Goal: Participate in discussion: Engage in conversation with other users on a specific topic

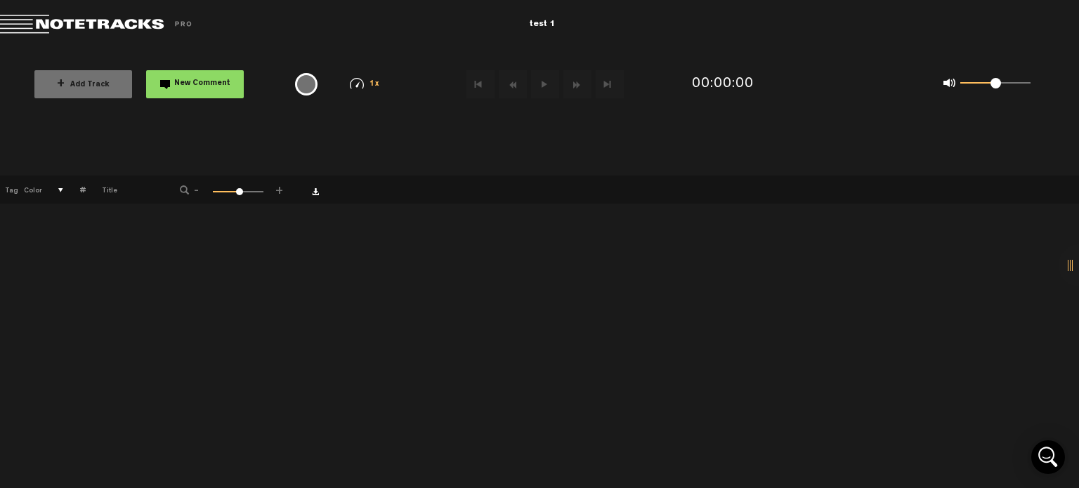
drag, startPoint x: 219, startPoint y: 192, endPoint x: 237, endPoint y: 192, distance: 17.6
click at [237, 192] on span at bounding box center [239, 191] width 7 height 7
drag, startPoint x: 237, startPoint y: 192, endPoint x: 185, endPoint y: 196, distance: 52.1
click at [185, 196] on div "- 1 100 1 +" at bounding box center [232, 190] width 138 height 13
click at [543, 84] on button at bounding box center [545, 84] width 28 height 28
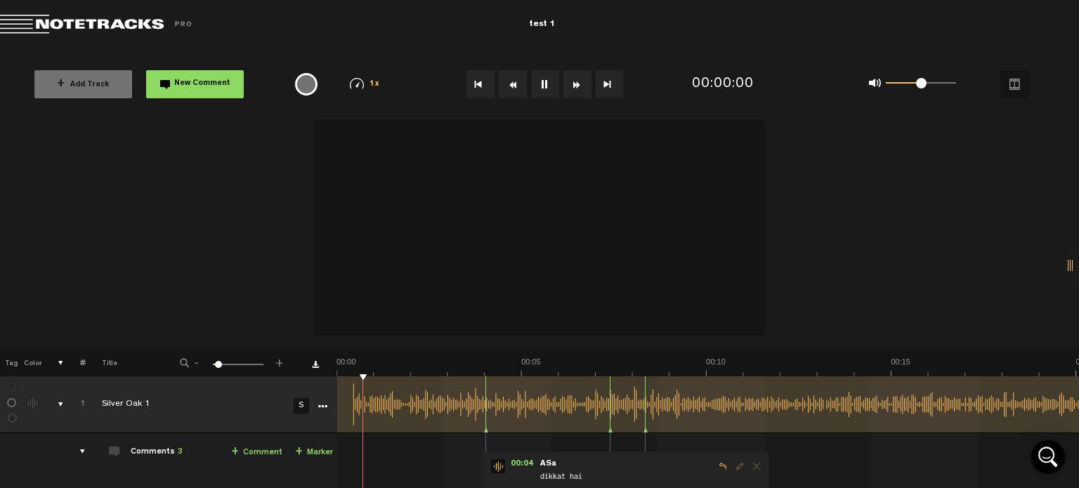
click at [544, 323] on video at bounding box center [539, 223] width 449 height 225
click at [541, 81] on button at bounding box center [545, 84] width 28 height 28
click at [199, 81] on span "New Comment" at bounding box center [202, 84] width 56 height 8
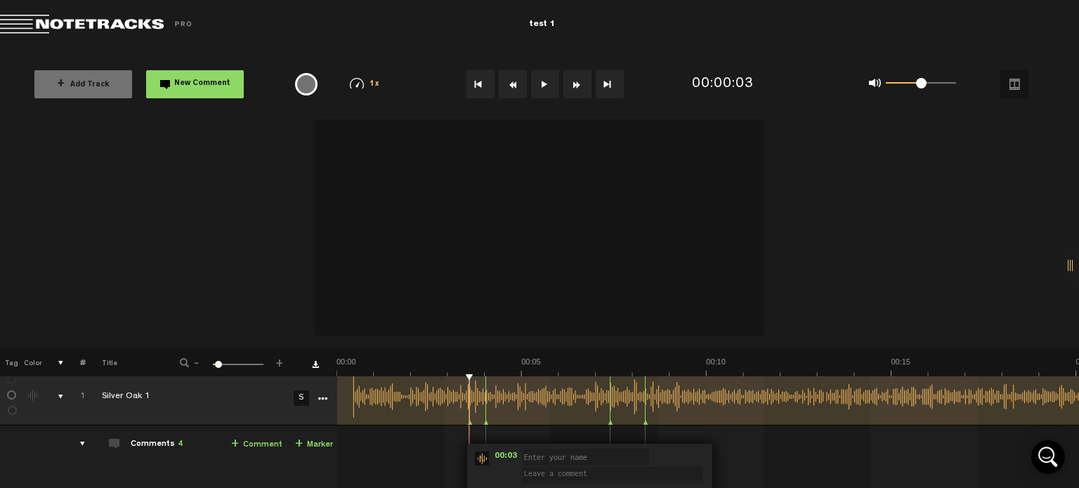
click at [199, 81] on span "New Comment" at bounding box center [202, 84] width 56 height 8
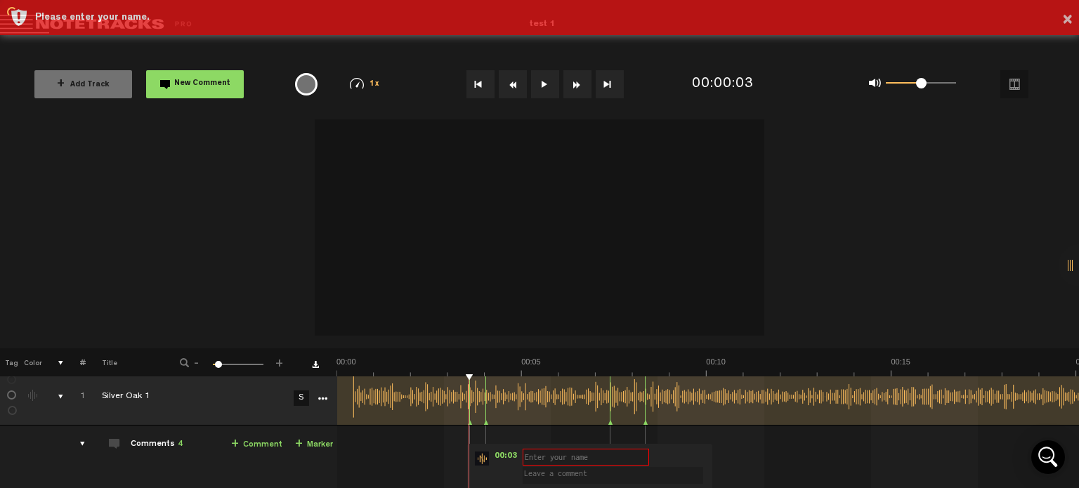
scroll to position [236, 0]
